Goal: Task Accomplishment & Management: Manage account settings

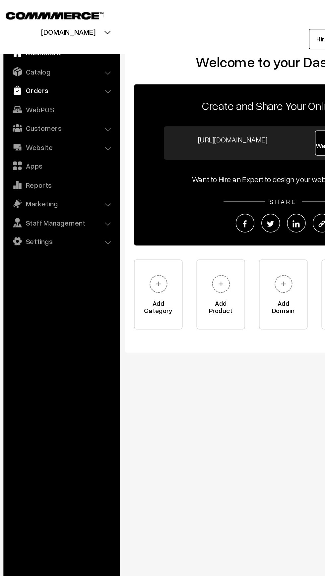
click at [24, 61] on link "Orders" at bounding box center [47, 64] width 79 height 12
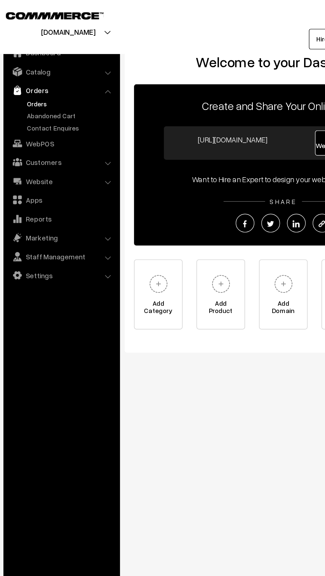
click at [26, 72] on link "Orders" at bounding box center [55, 73] width 66 height 7
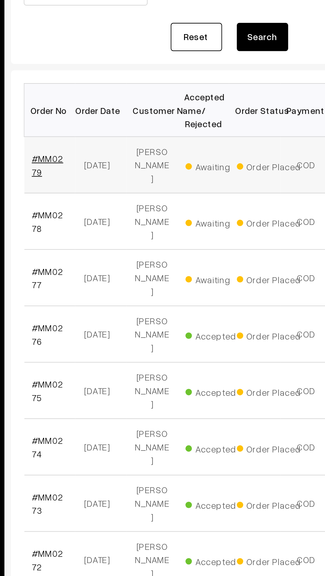
click at [110, 173] on link "#MM0279" at bounding box center [112, 179] width 16 height 13
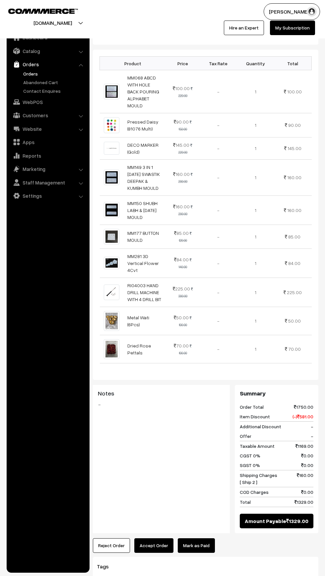
scroll to position [189, 0]
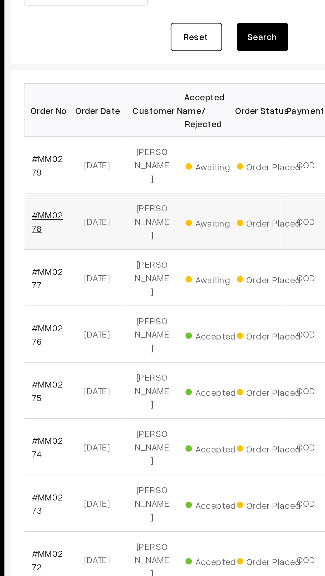
click at [105, 203] on link "#MM0278" at bounding box center [112, 209] width 16 height 13
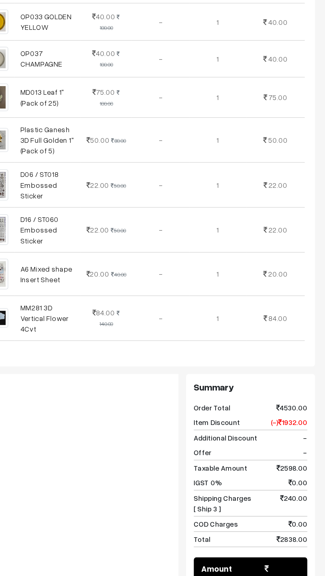
scroll to position [848, 0]
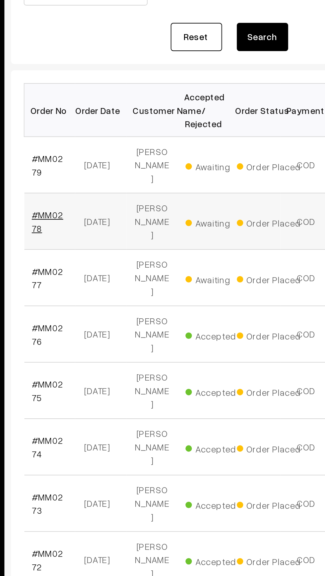
click at [105, 203] on link "#MM0278" at bounding box center [112, 209] width 16 height 13
click at [111, 174] on link "#MM0279" at bounding box center [112, 179] width 16 height 13
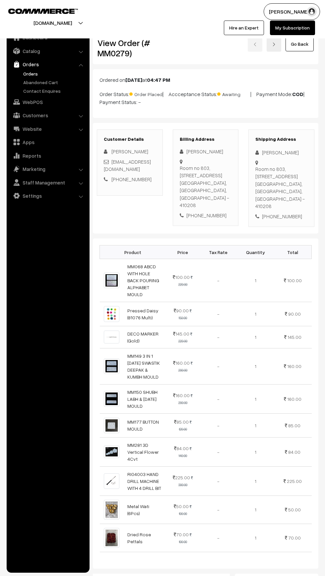
scroll to position [168, 0]
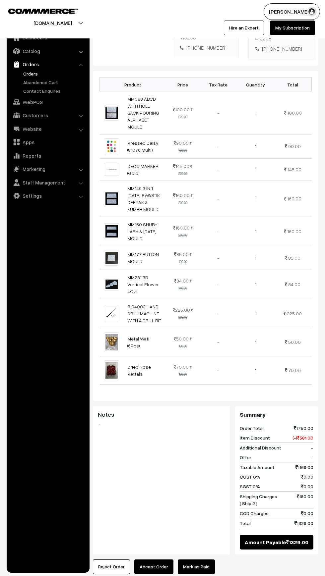
click at [105, 560] on button "Reject Order" at bounding box center [111, 567] width 37 height 15
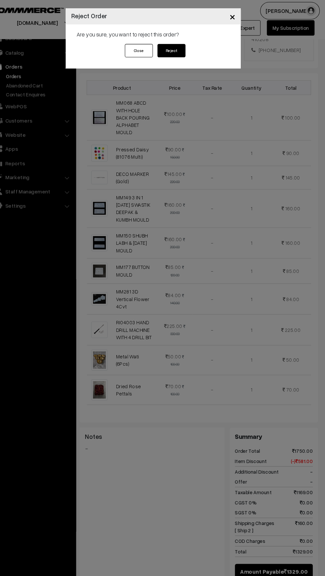
click at [177, 49] on button "Reject" at bounding box center [179, 49] width 27 height 13
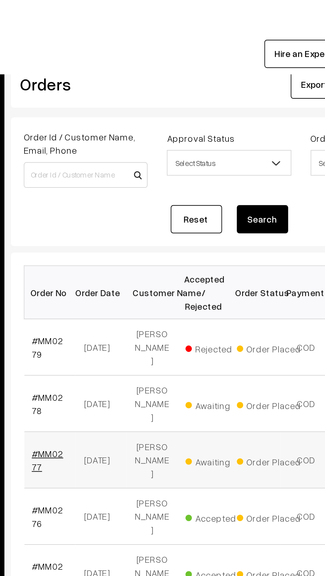
click at [105, 232] on link "#MM0277" at bounding box center [112, 238] width 16 height 13
click at [115, 204] on td "#MM0278" at bounding box center [113, 208] width 27 height 29
click at [186, 205] on span "Awaiting" at bounding box center [199, 209] width 33 height 9
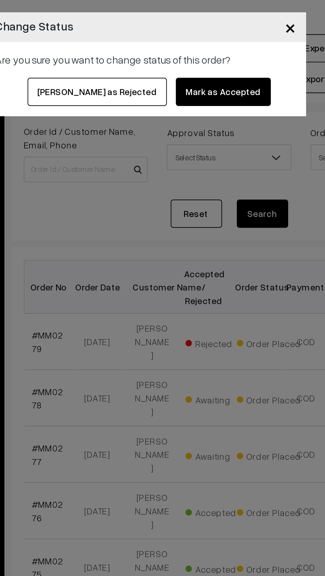
click at [238, 19] on span "×" at bounding box center [237, 17] width 6 height 12
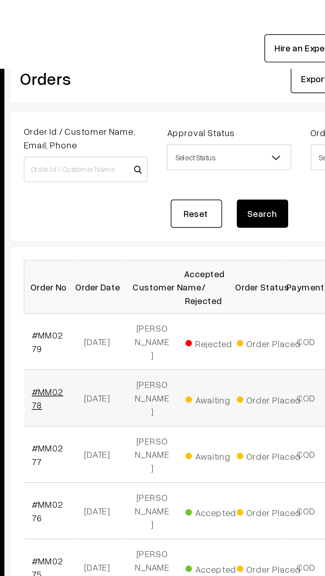
click at [110, 203] on link "#MM0278" at bounding box center [112, 209] width 16 height 13
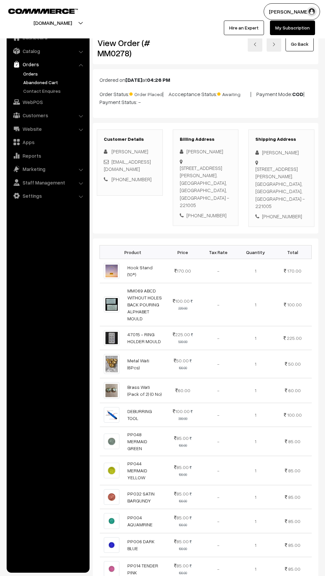
click at [30, 81] on link "Abandoned Cart" at bounding box center [55, 82] width 66 height 7
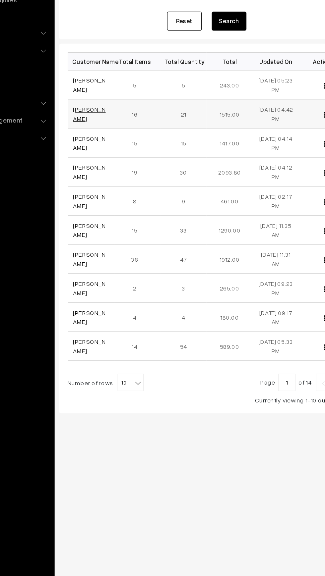
click at [108, 182] on link "[PERSON_NAME]" at bounding box center [116, 178] width 25 height 13
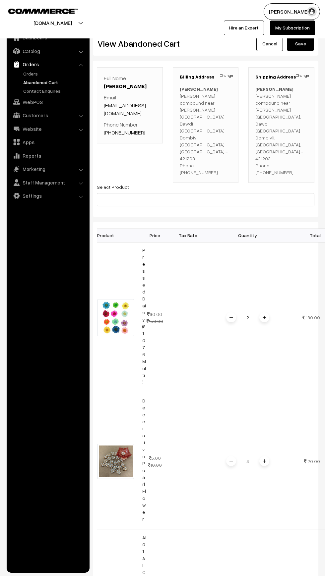
click at [27, 82] on link "Abandoned Cart" at bounding box center [55, 82] width 66 height 7
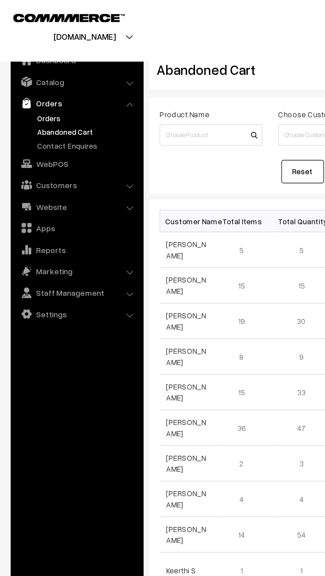
click at [25, 71] on link "Orders" at bounding box center [55, 73] width 66 height 7
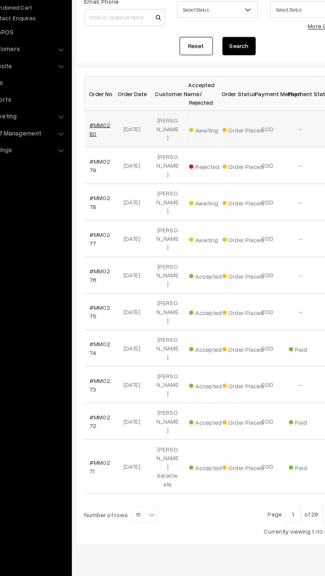
click at [113, 176] on link "#MM0280" at bounding box center [112, 179] width 16 height 13
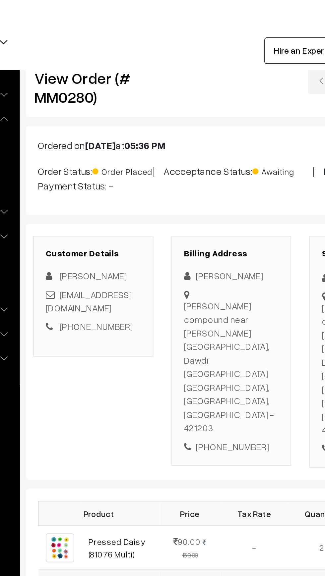
click at [210, 313] on td "-" at bounding box center [218, 324] width 37 height 23
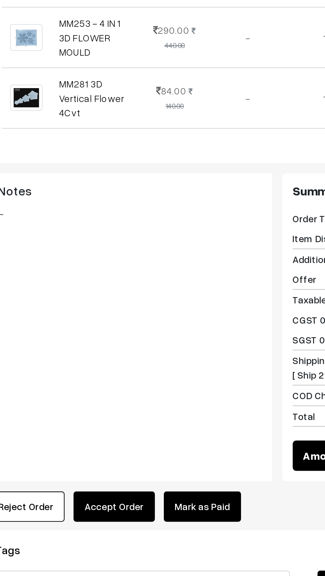
scroll to position [405, 0]
